Goal: Transaction & Acquisition: Purchase product/service

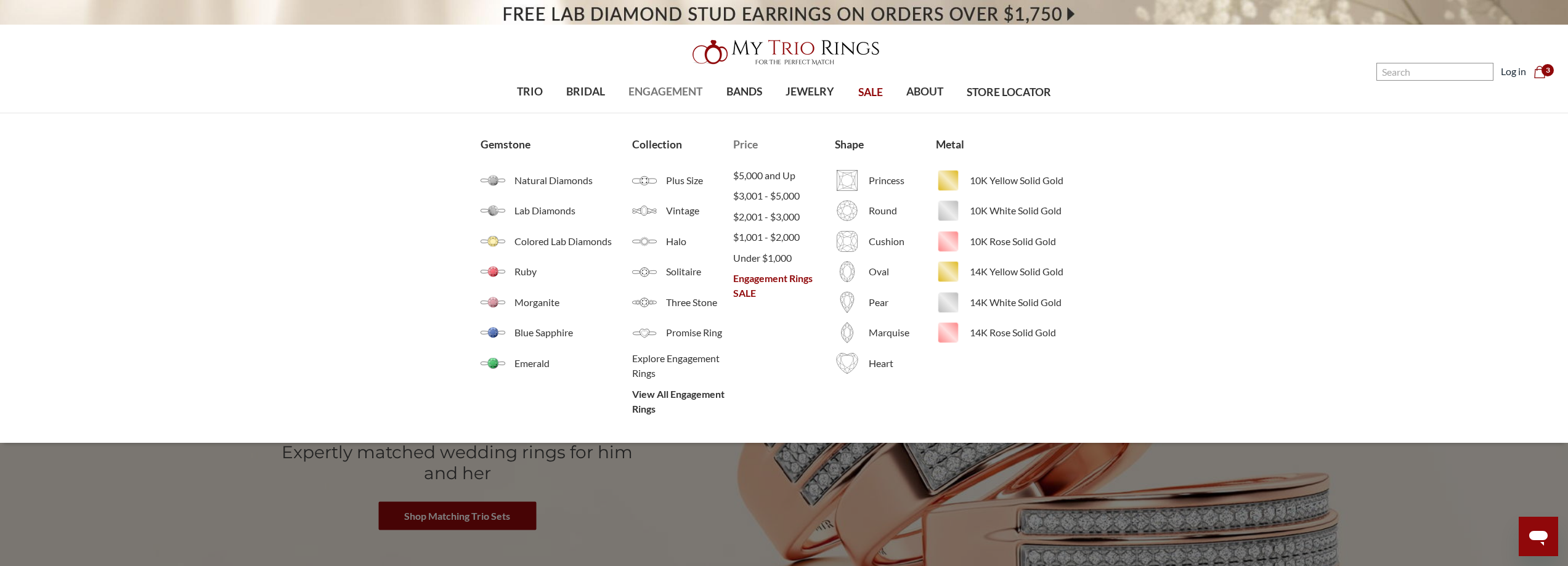
click at [775, 279] on span "Engagement Rings SALE" at bounding box center [783, 286] width 101 height 30
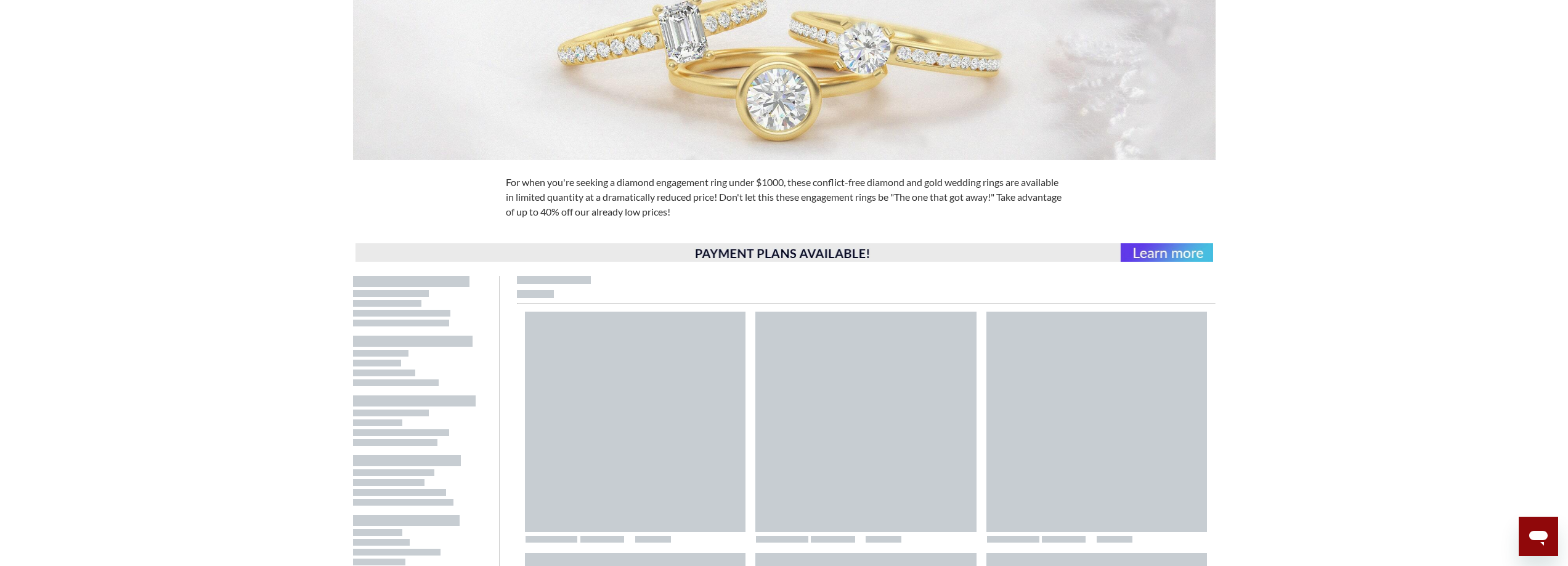
scroll to position [616, 0]
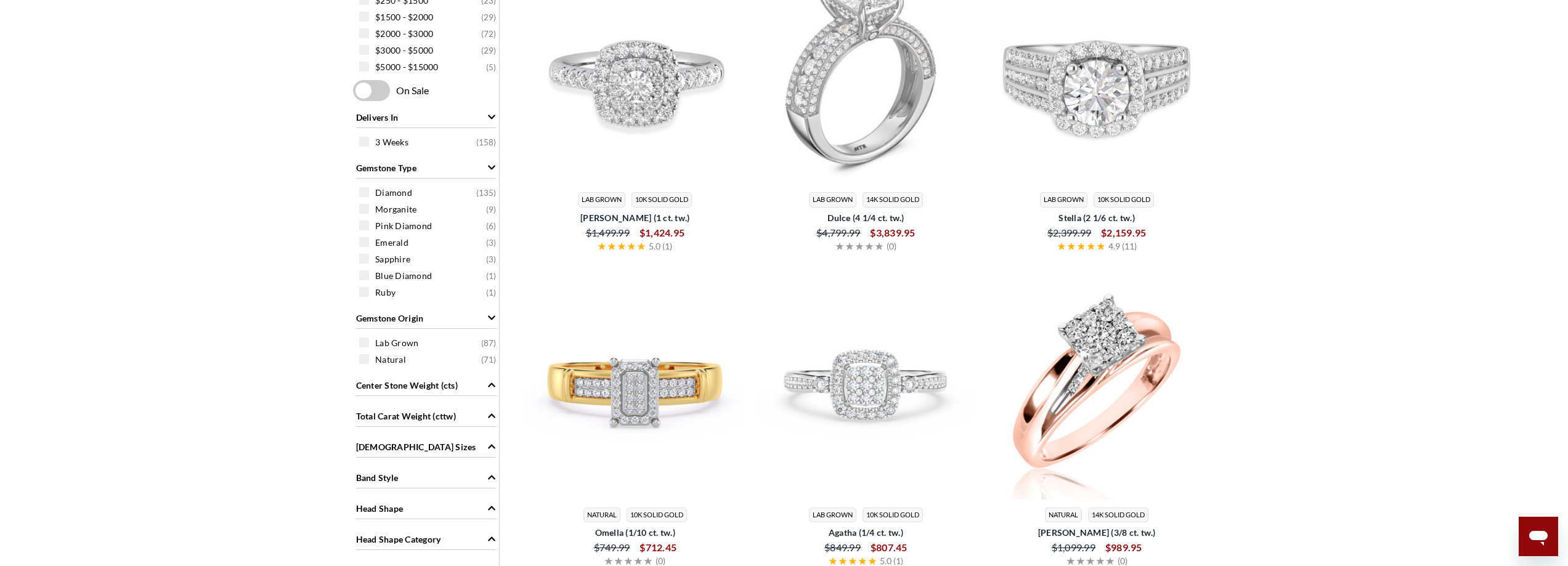
click at [964, 93] on img at bounding box center [866, 75] width 221 height 221
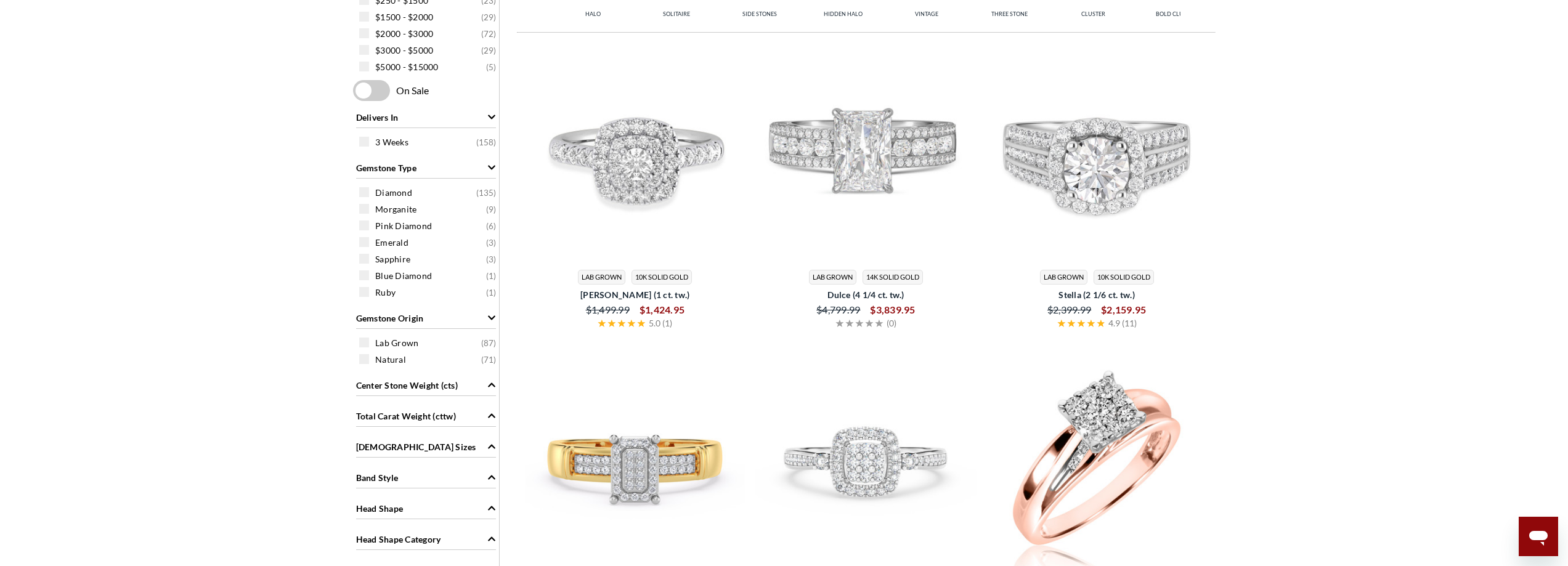
scroll to position [0, 0]
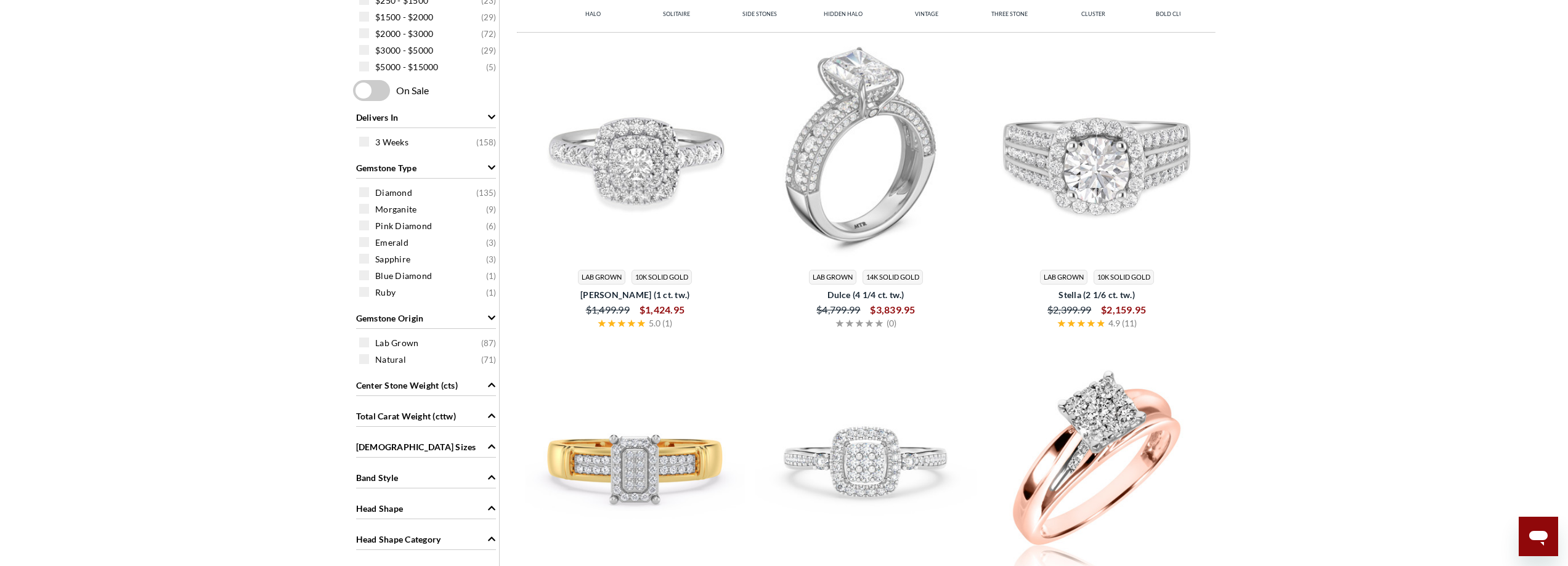
click at [912, 159] on img at bounding box center [866, 151] width 221 height 221
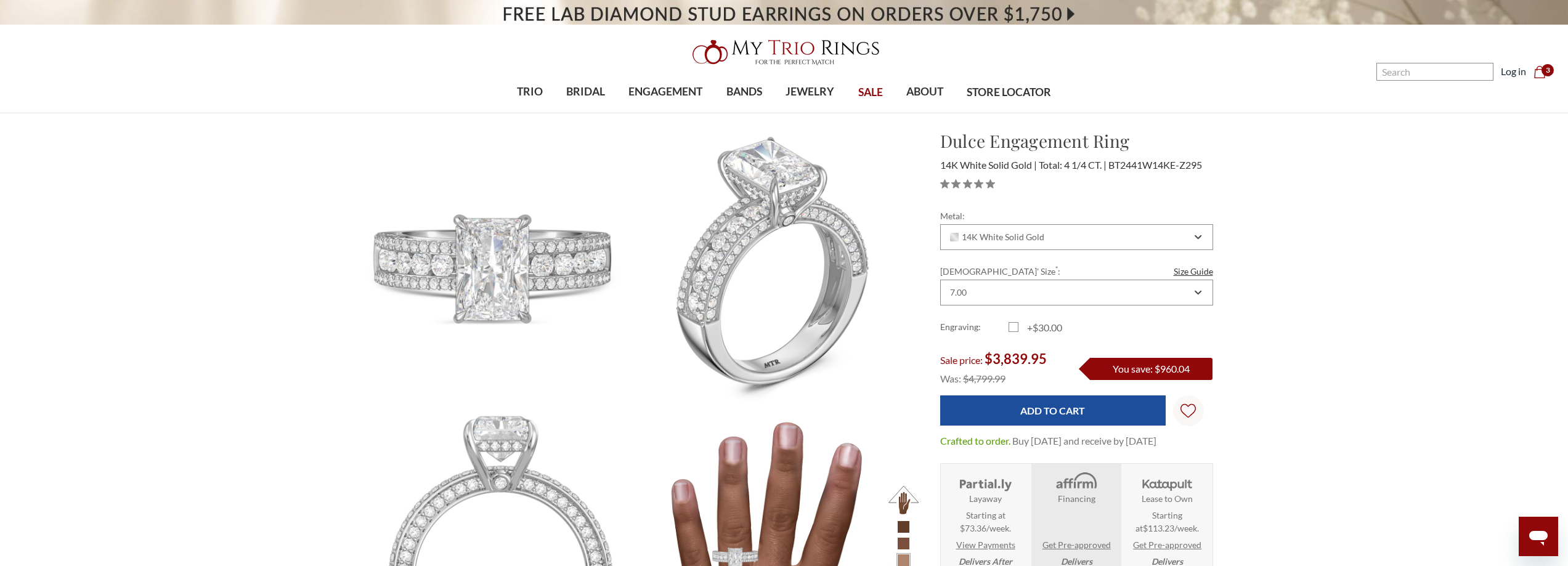
click at [1547, 65] on span "3" at bounding box center [1547, 70] width 13 height 13
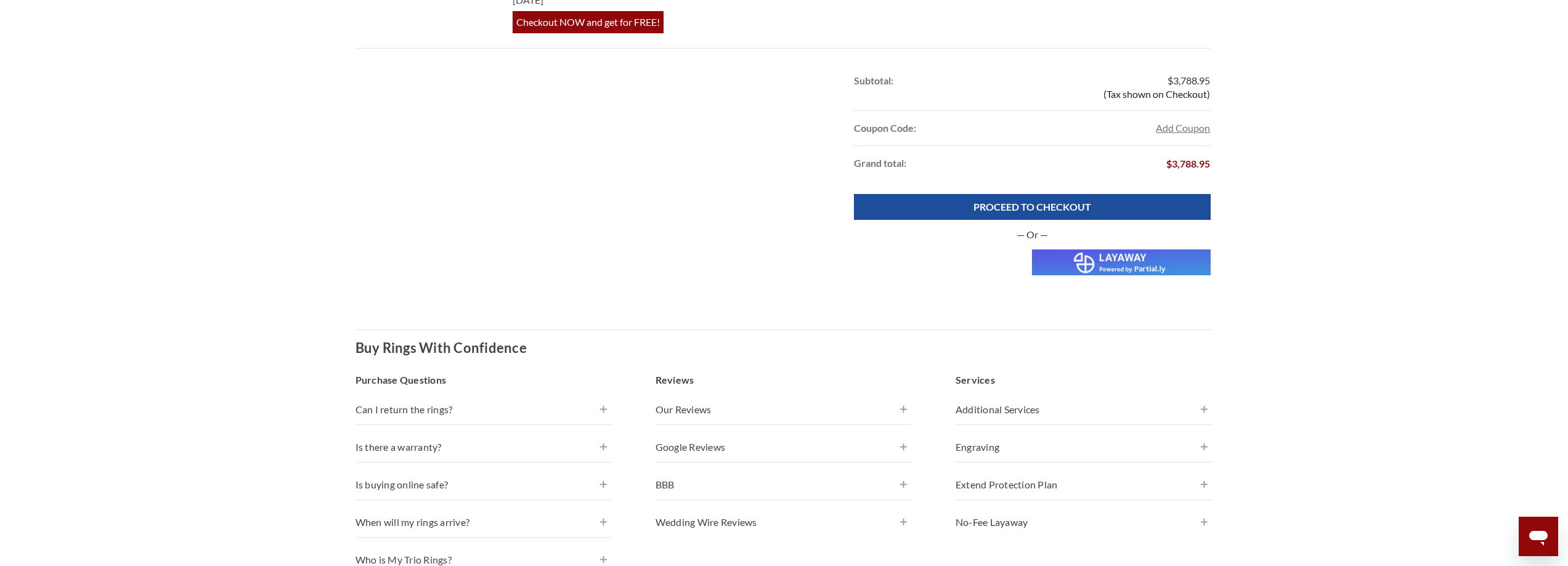
scroll to position [765, 0]
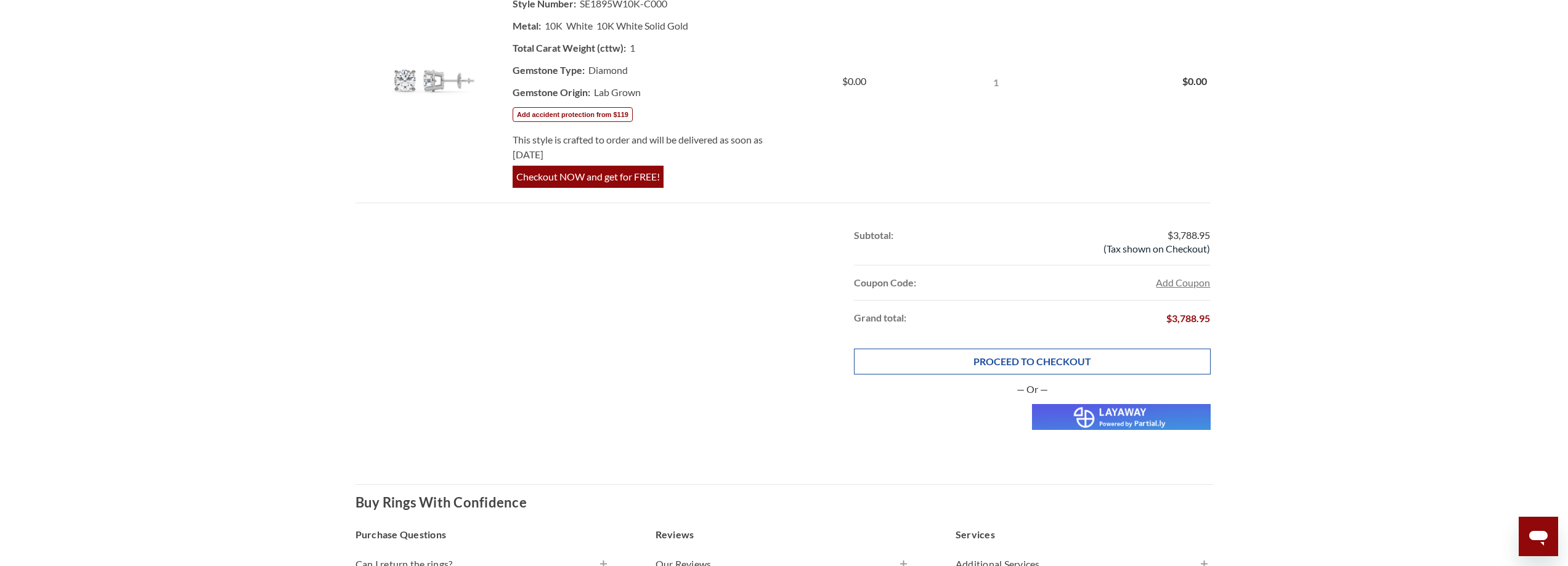
click at [1067, 374] on link "PROCEED TO CHECKOUT" at bounding box center [1032, 361] width 356 height 26
click at [1084, 362] on link "PROCEED TO CHECKOUT" at bounding box center [1032, 361] width 356 height 26
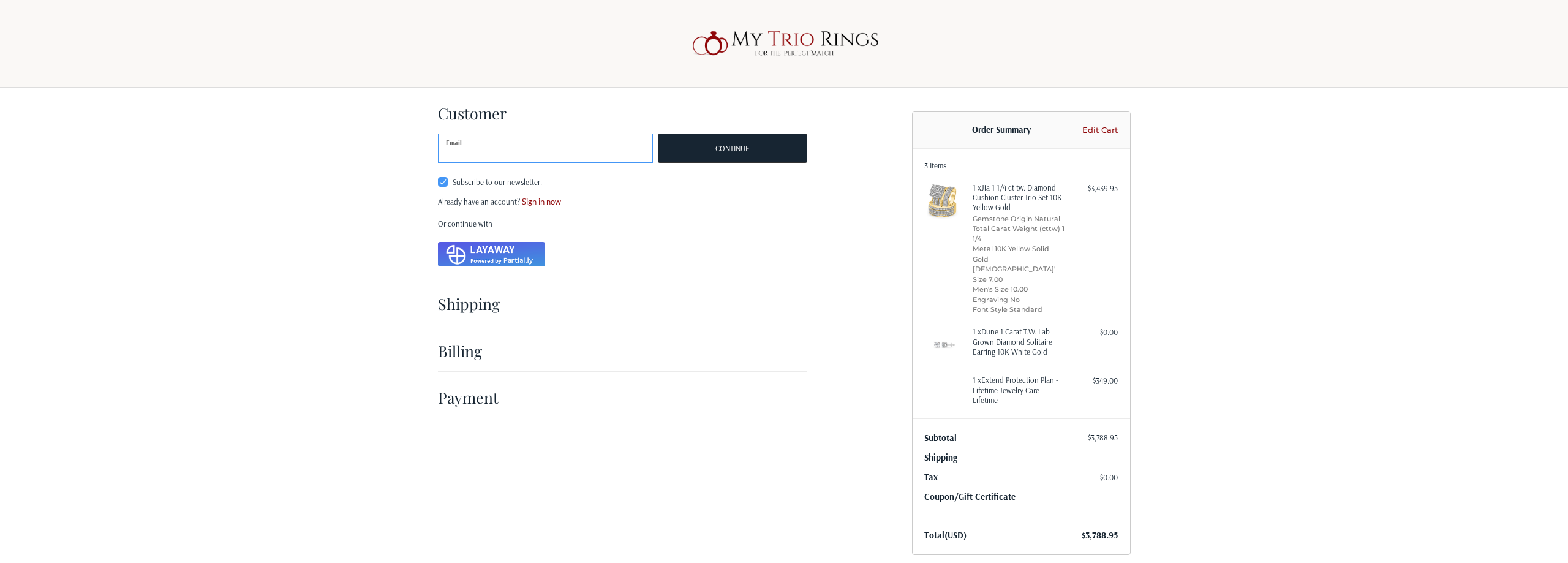
type input "vipul.lakhi@mytriorings.com"
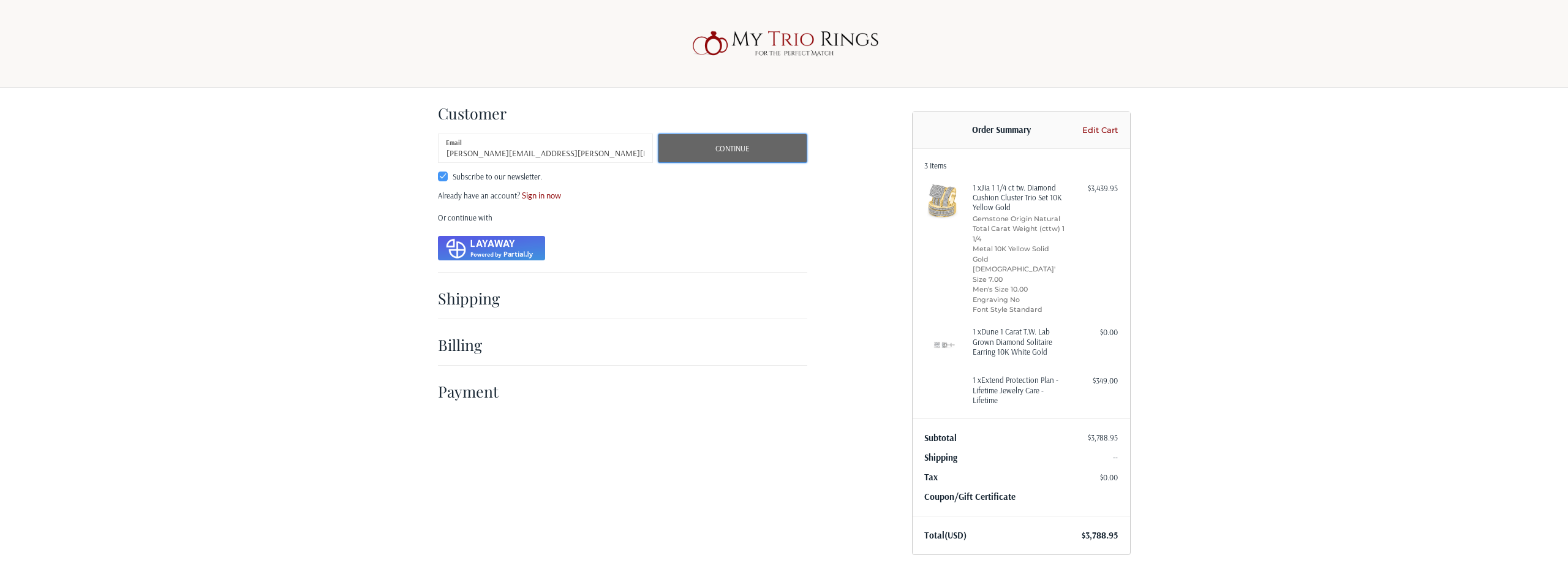
click at [705, 153] on button "Continue" at bounding box center [732, 148] width 149 height 29
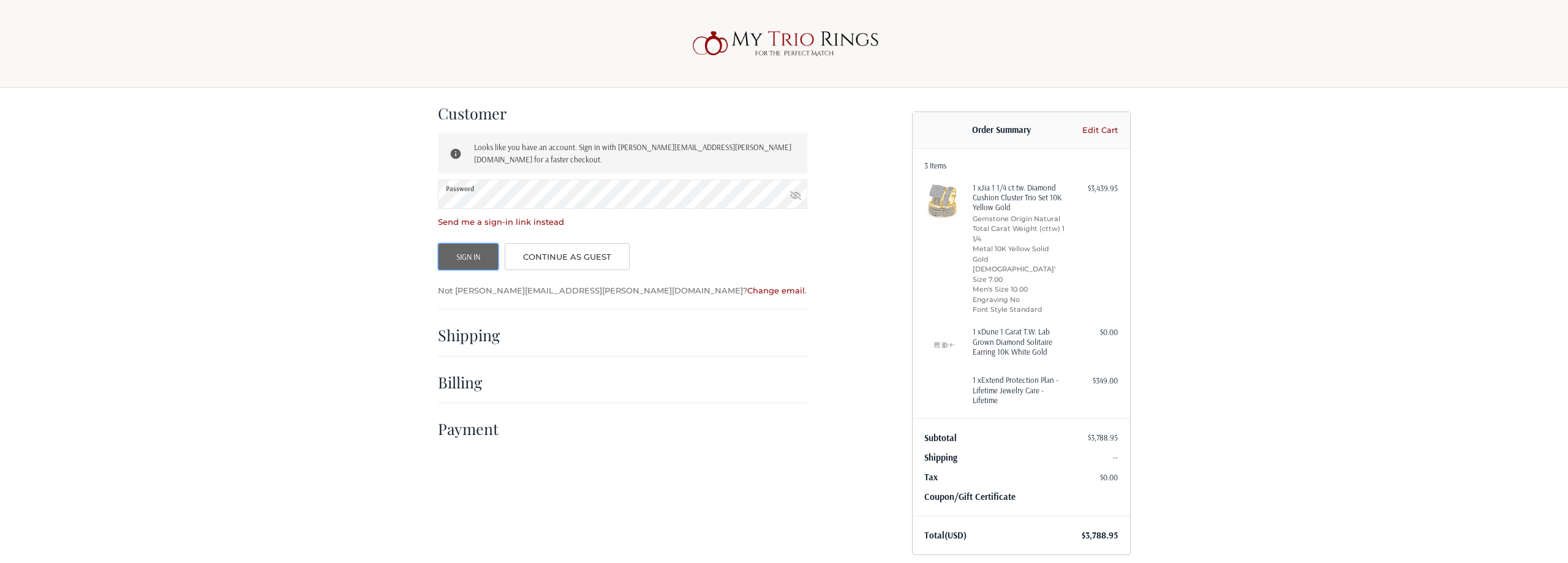
click at [479, 243] on button "Sign In" at bounding box center [468, 256] width 61 height 27
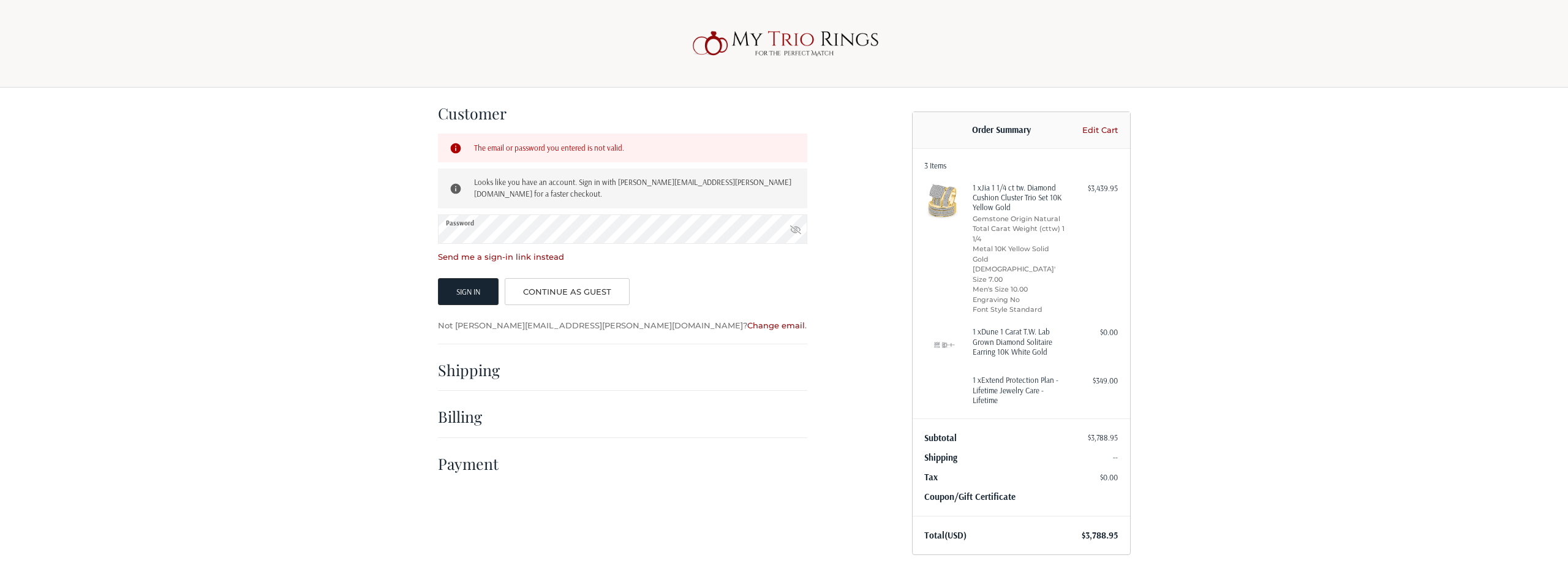
click at [344, 257] on div "Customer Returning Customer The email or password you entered is not valid. Loo…" at bounding box center [784, 333] width 1568 height 491
click at [584, 278] on link "Continue as guest" at bounding box center [567, 291] width 126 height 27
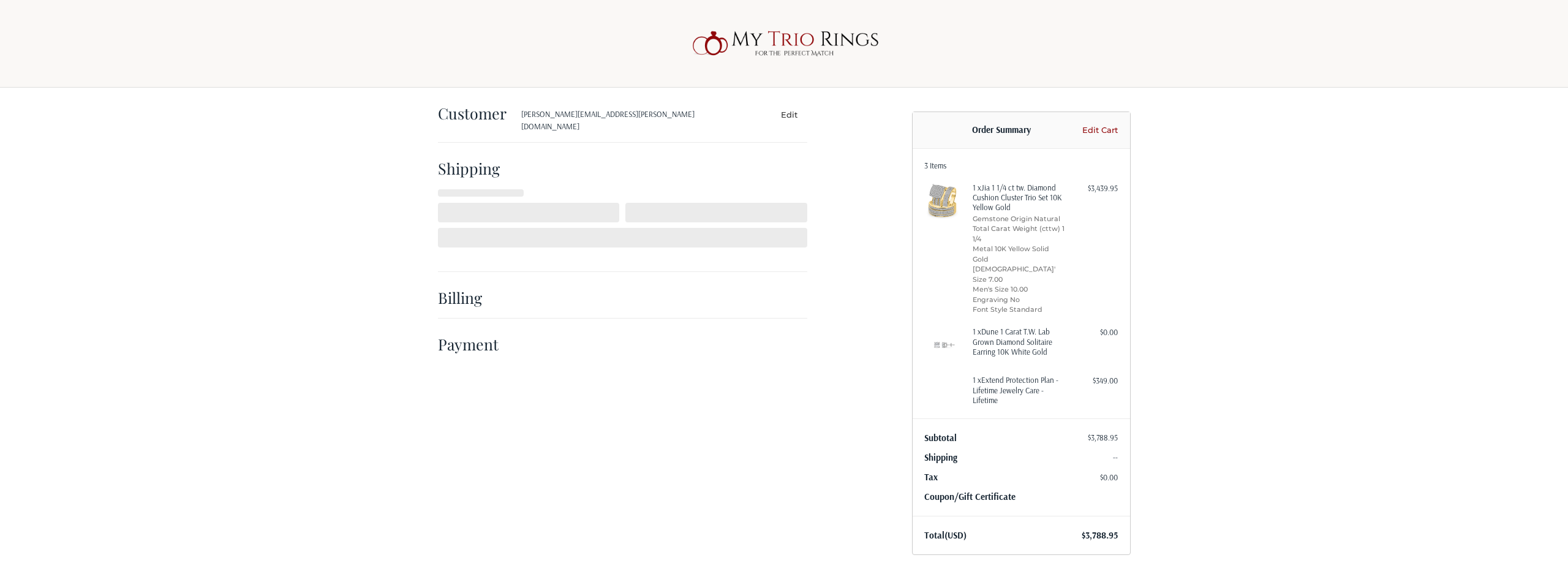
select select "US"
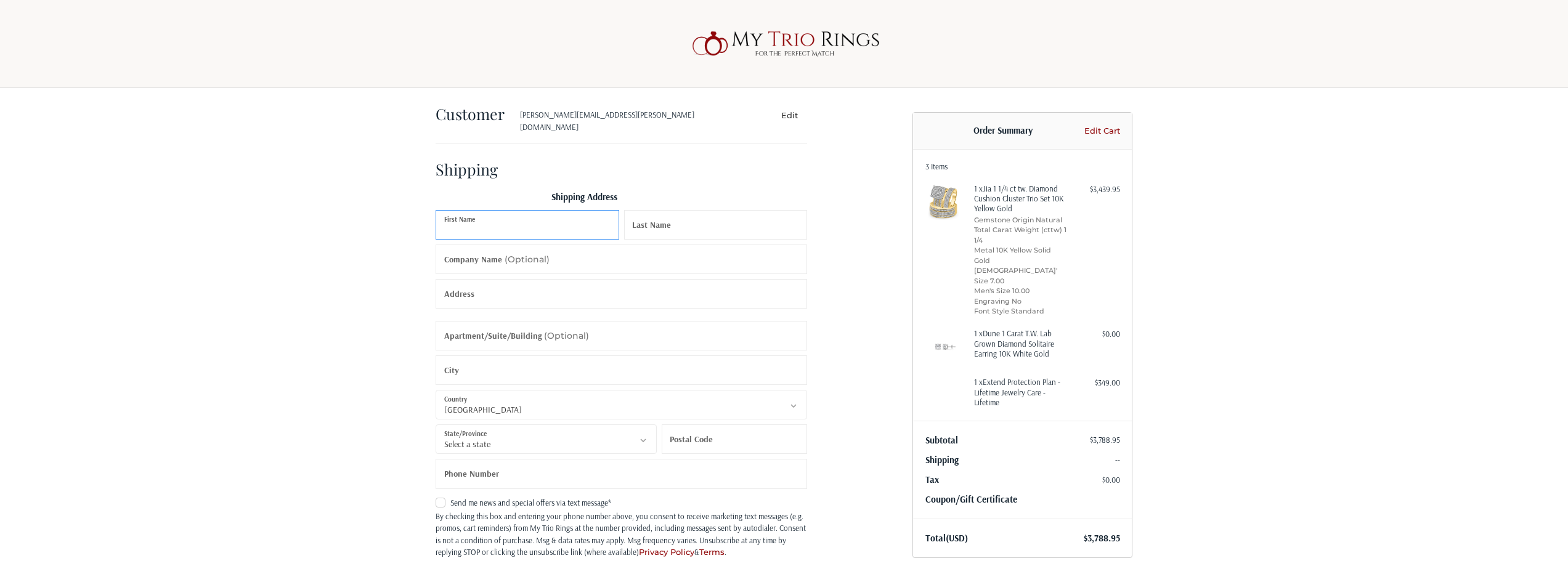
click at [513, 210] on input "First Name" at bounding box center [527, 225] width 184 height 30
type input "Vipul"
type input "Lakhi"
type input "My Trio Rings"
type input "580 Fifth Ave"
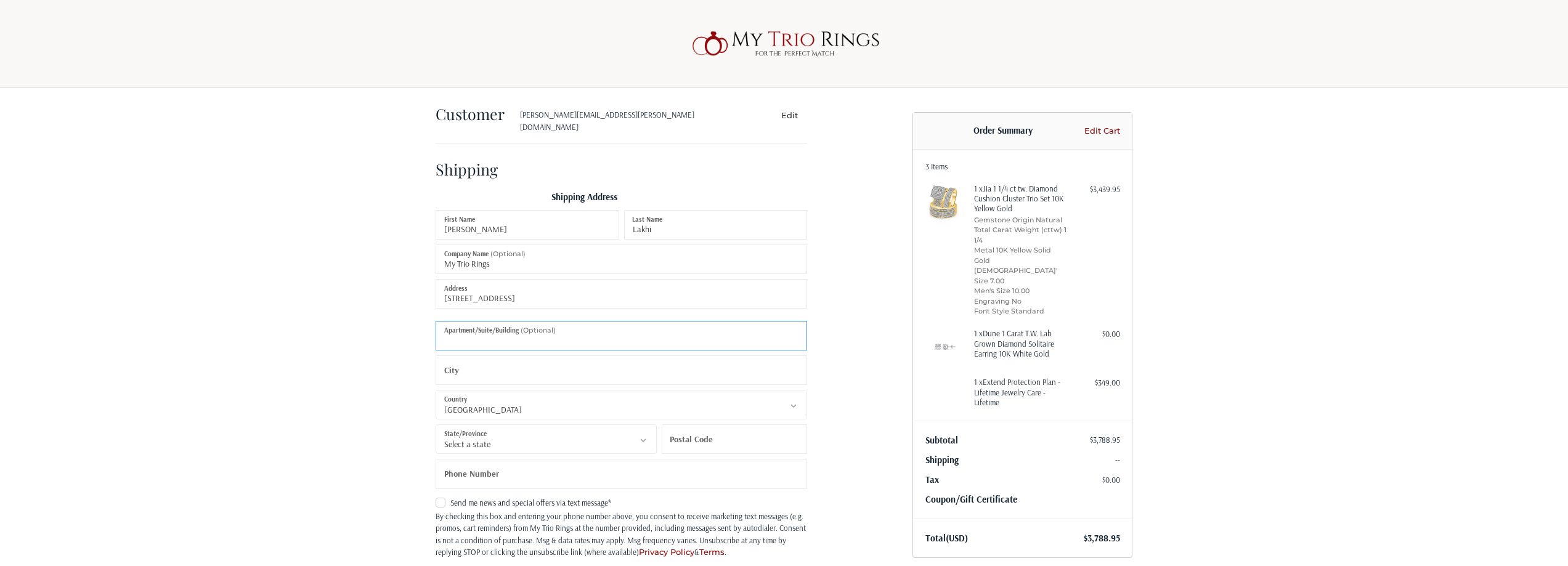
type input "Suite 3008"
type input "New York"
select select "NY"
type input "10036"
type input "8556974647"
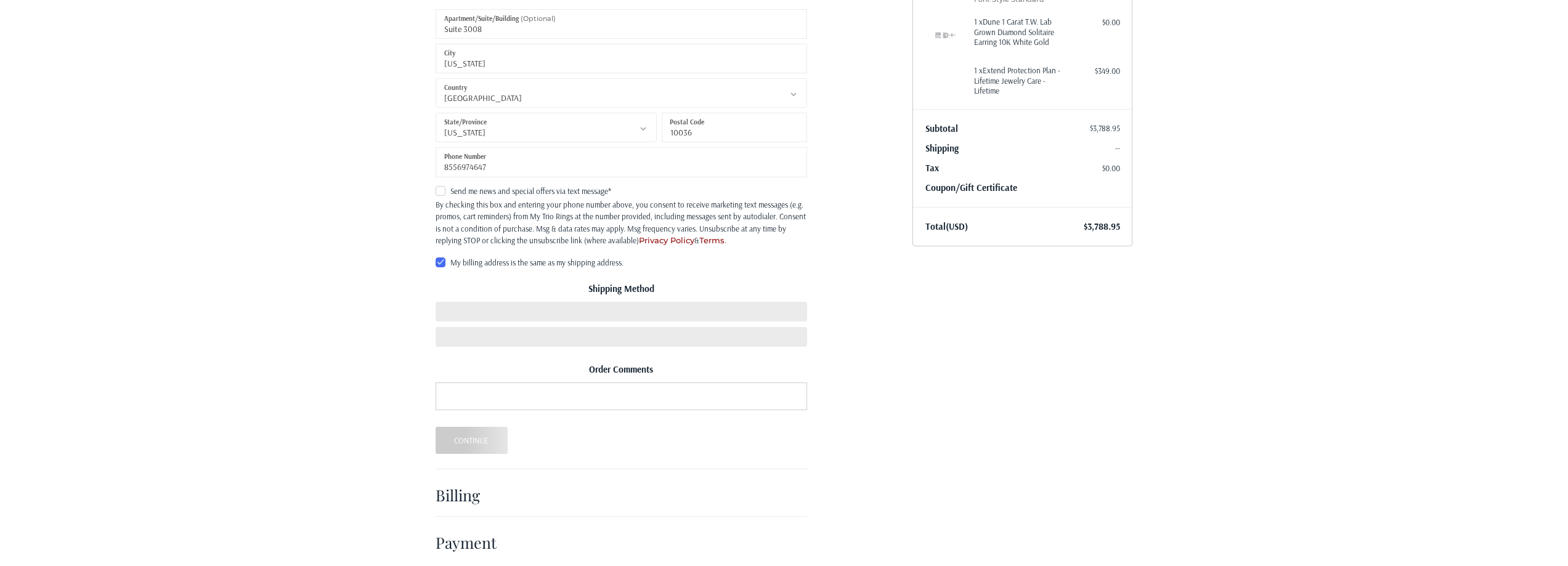
scroll to position [312, 0]
click at [889, 371] on div "Customer vipul.lakhi@mytriorings.com Edit Shipping Shipping Address Vipul First…" at bounding box center [664, 169] width 477 height 787
click at [291, 353] on div "Customer vipul.lakhi@mytriorings.com Edit Shipping Shipping Address Vipul First…" at bounding box center [784, 175] width 1568 height 798
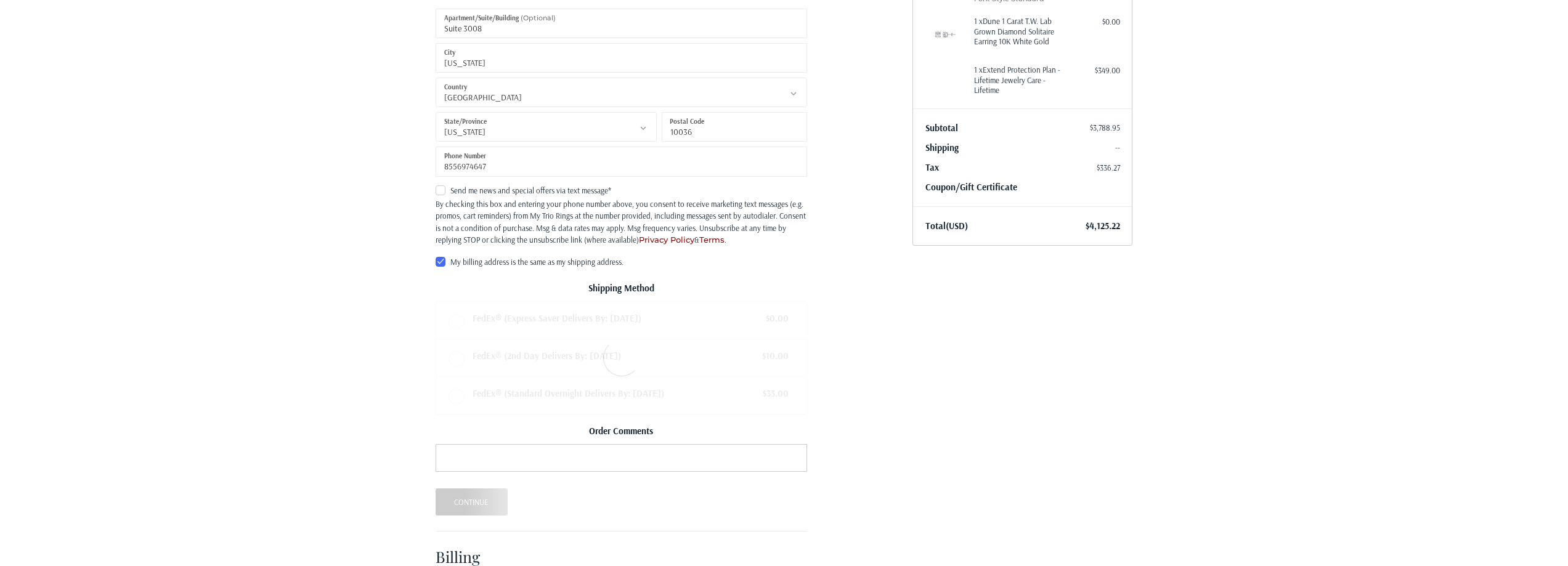
radio input "true"
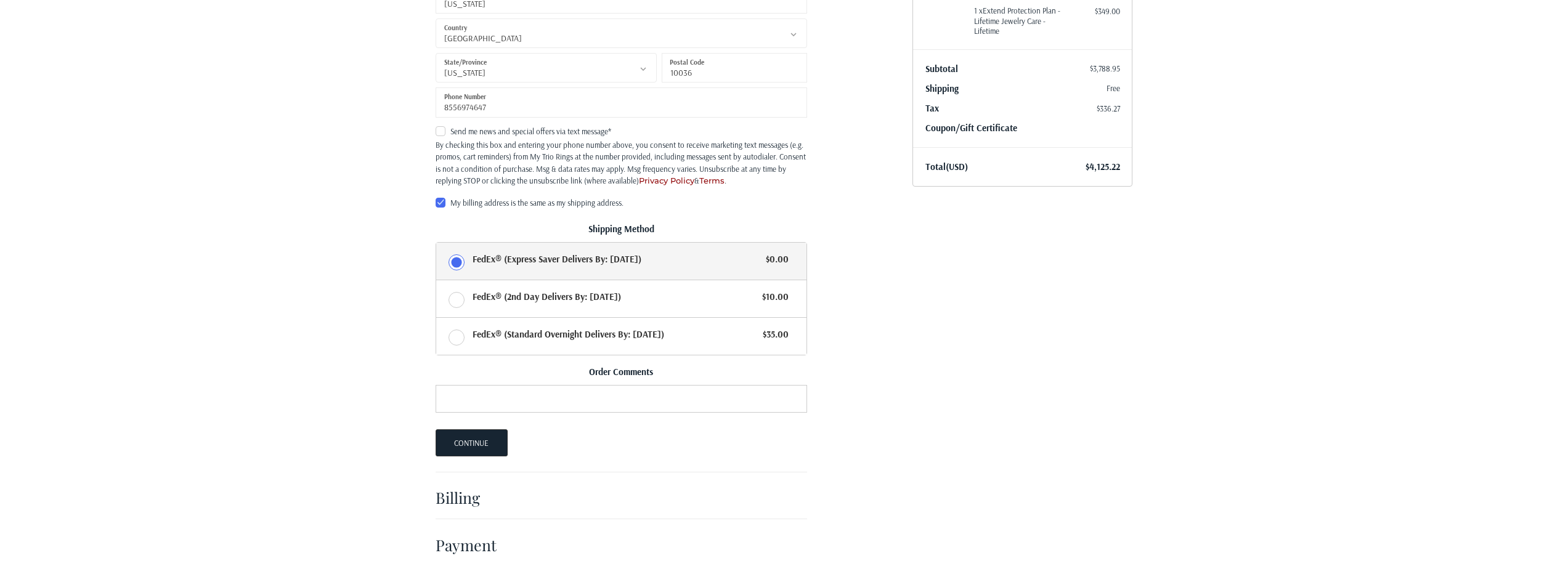
scroll to position [374, 0]
click at [500, 439] on button "Continue" at bounding box center [472, 439] width 72 height 27
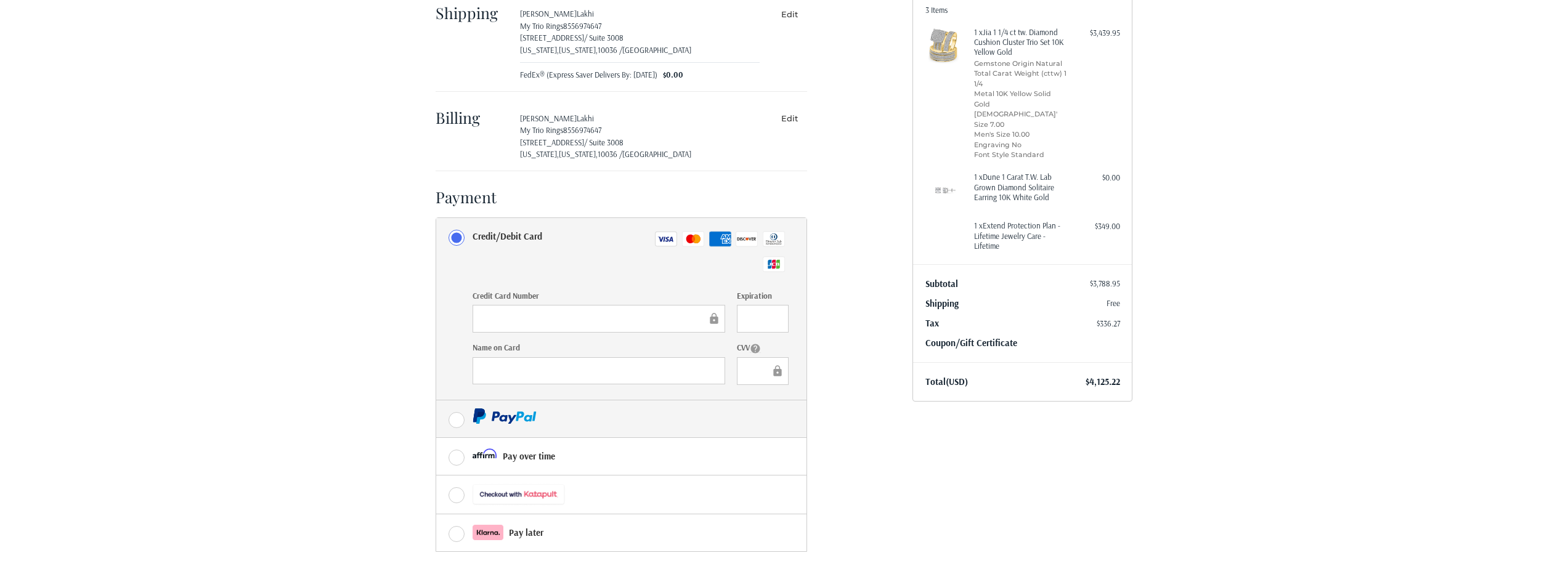
scroll to position [210, 0]
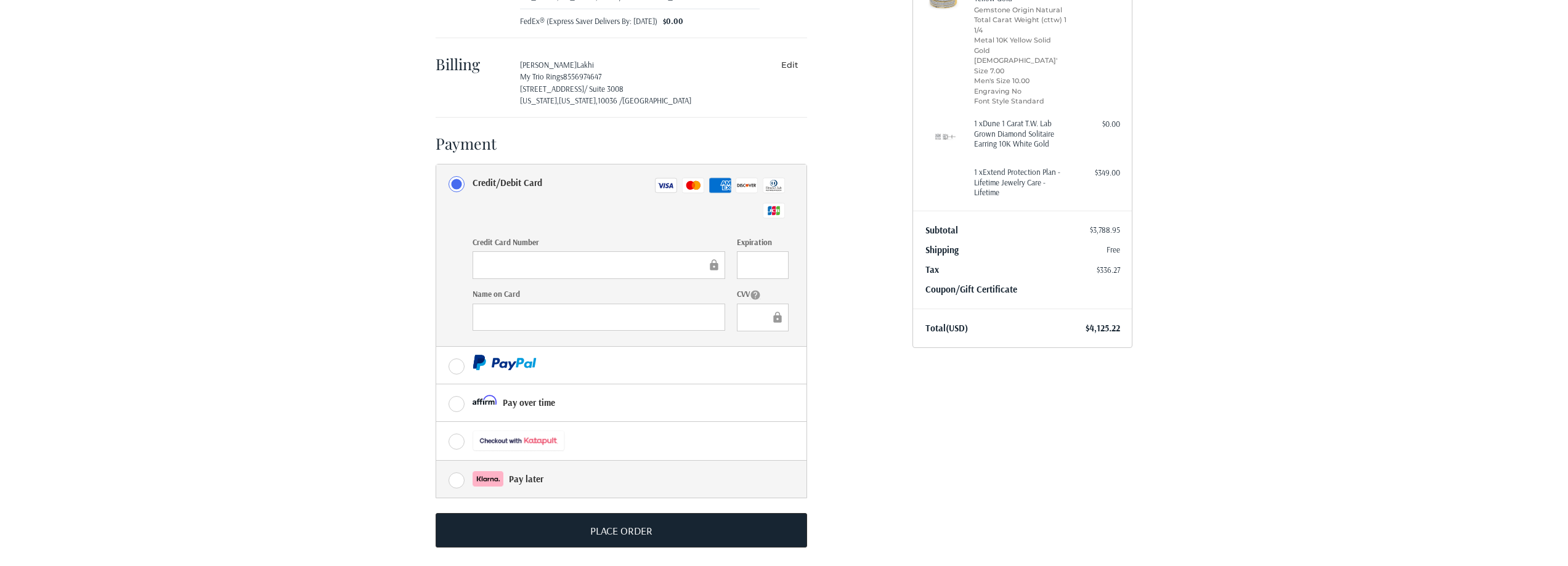
click at [461, 466] on label "Pay later" at bounding box center [622, 479] width 371 height 37
click at [437, 461] on input "Pay later" at bounding box center [436, 460] width 1 height 1
radio input "true"
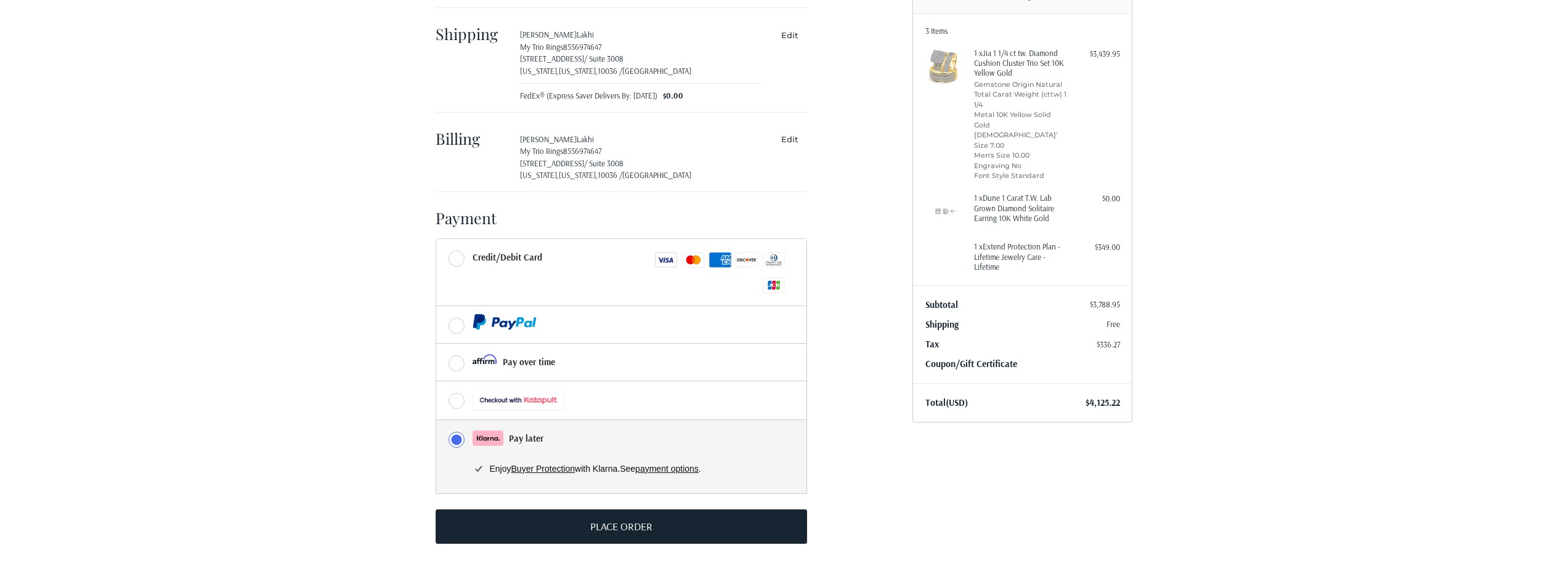
scroll to position [143, 0]
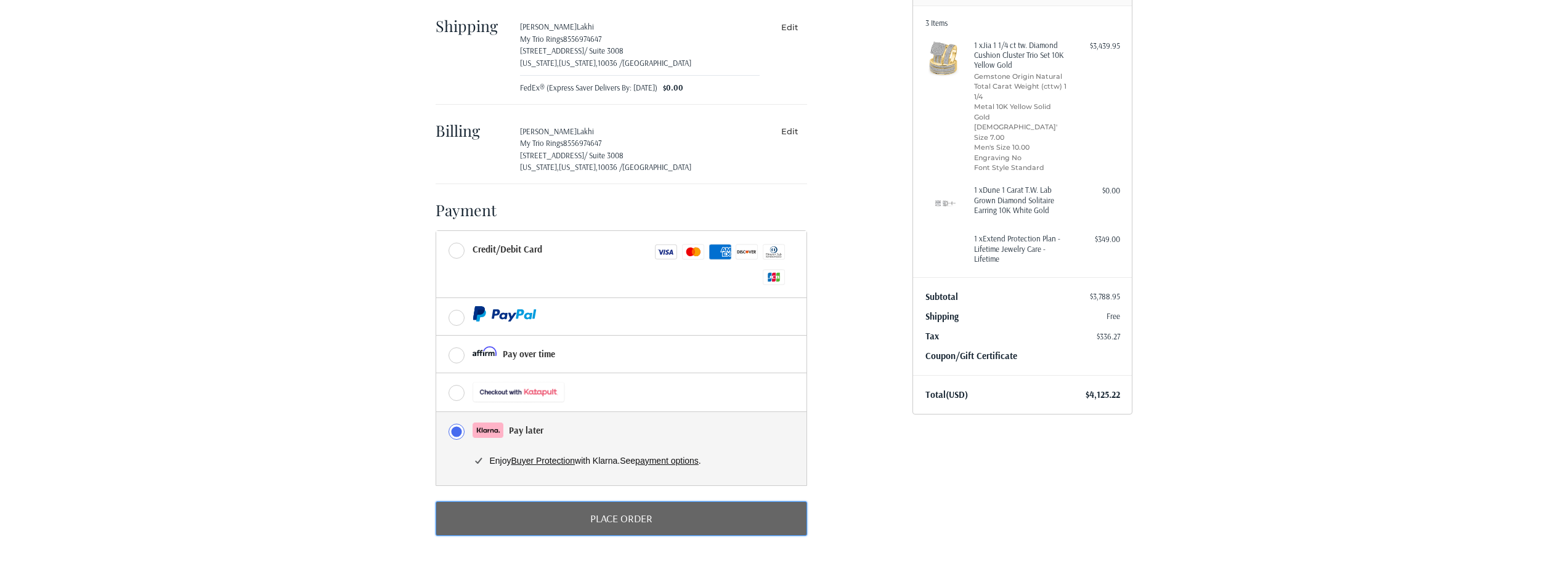
click at [661, 521] on button "Place Order" at bounding box center [621, 518] width 371 height 35
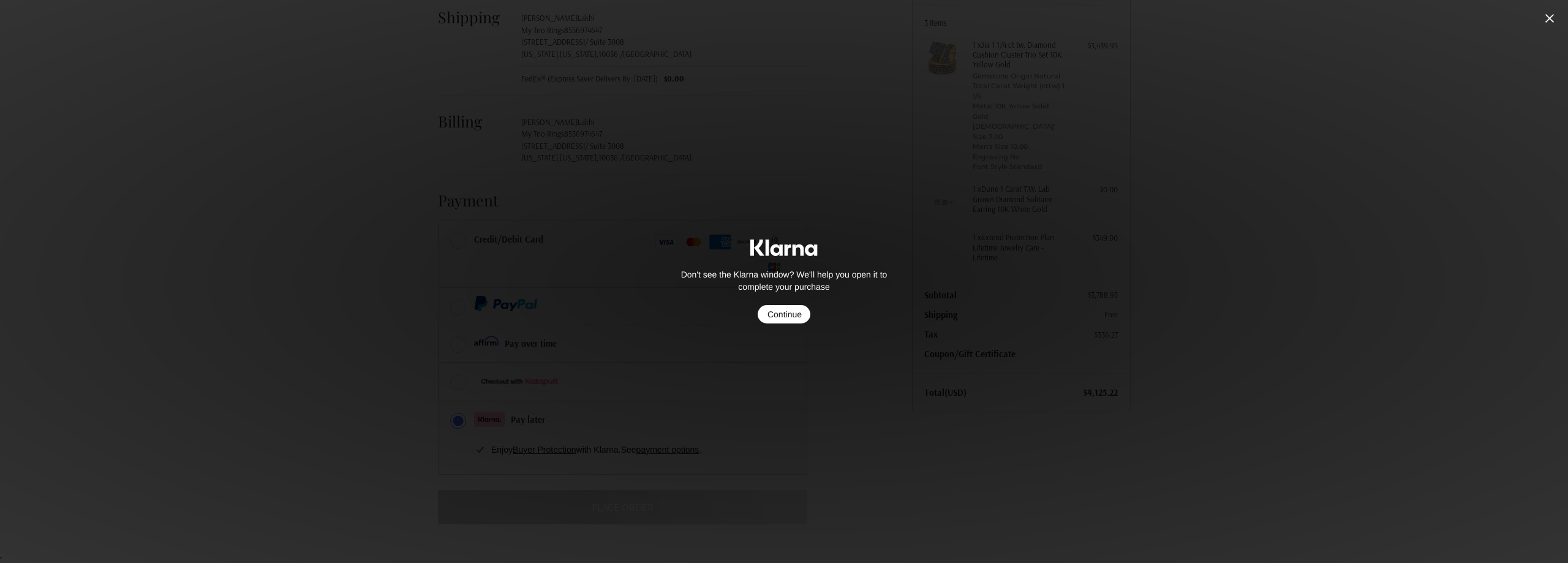
click at [1401, 353] on div "Don't see the Klarna window? We'll help you open it to complete your purchase C…" at bounding box center [784, 281] width 1568 height 563
click at [795, 317] on button "Continue" at bounding box center [784, 314] width 53 height 18
